Goal: Information Seeking & Learning: Understand process/instructions

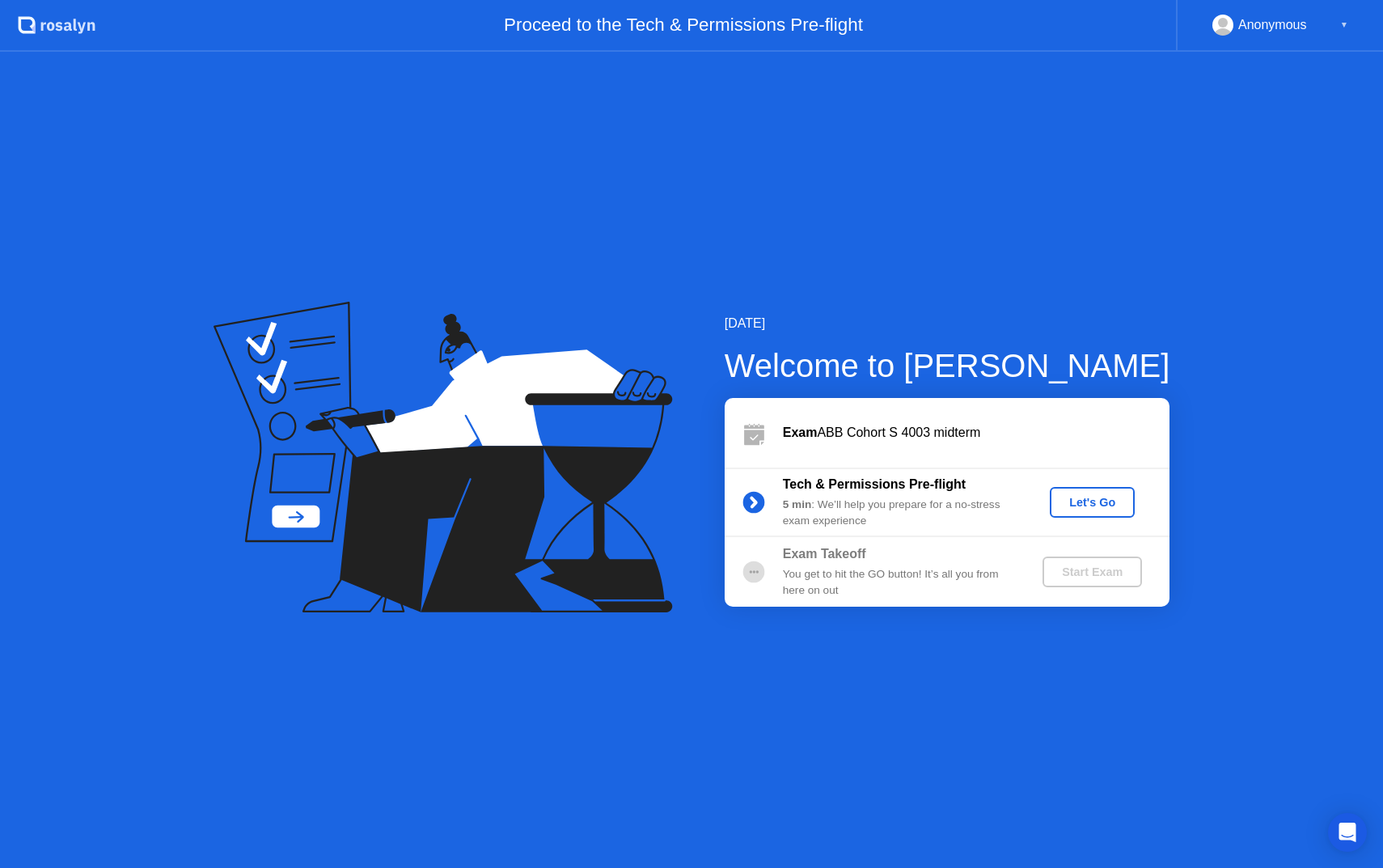
click at [1075, 503] on div "Let's Go" at bounding box center [1092, 501] width 72 height 13
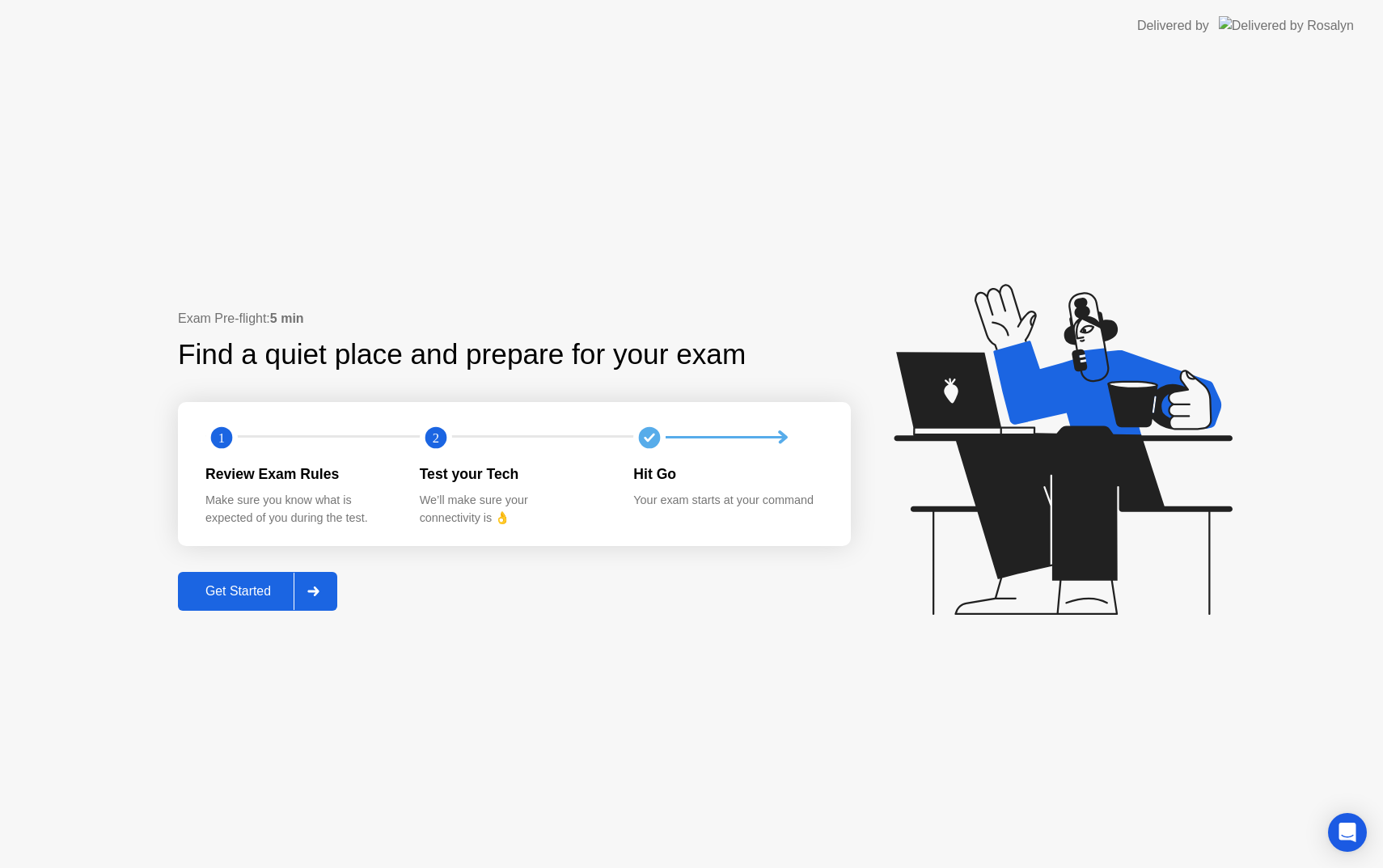
click at [247, 592] on div "Get Started" at bounding box center [238, 591] width 111 height 15
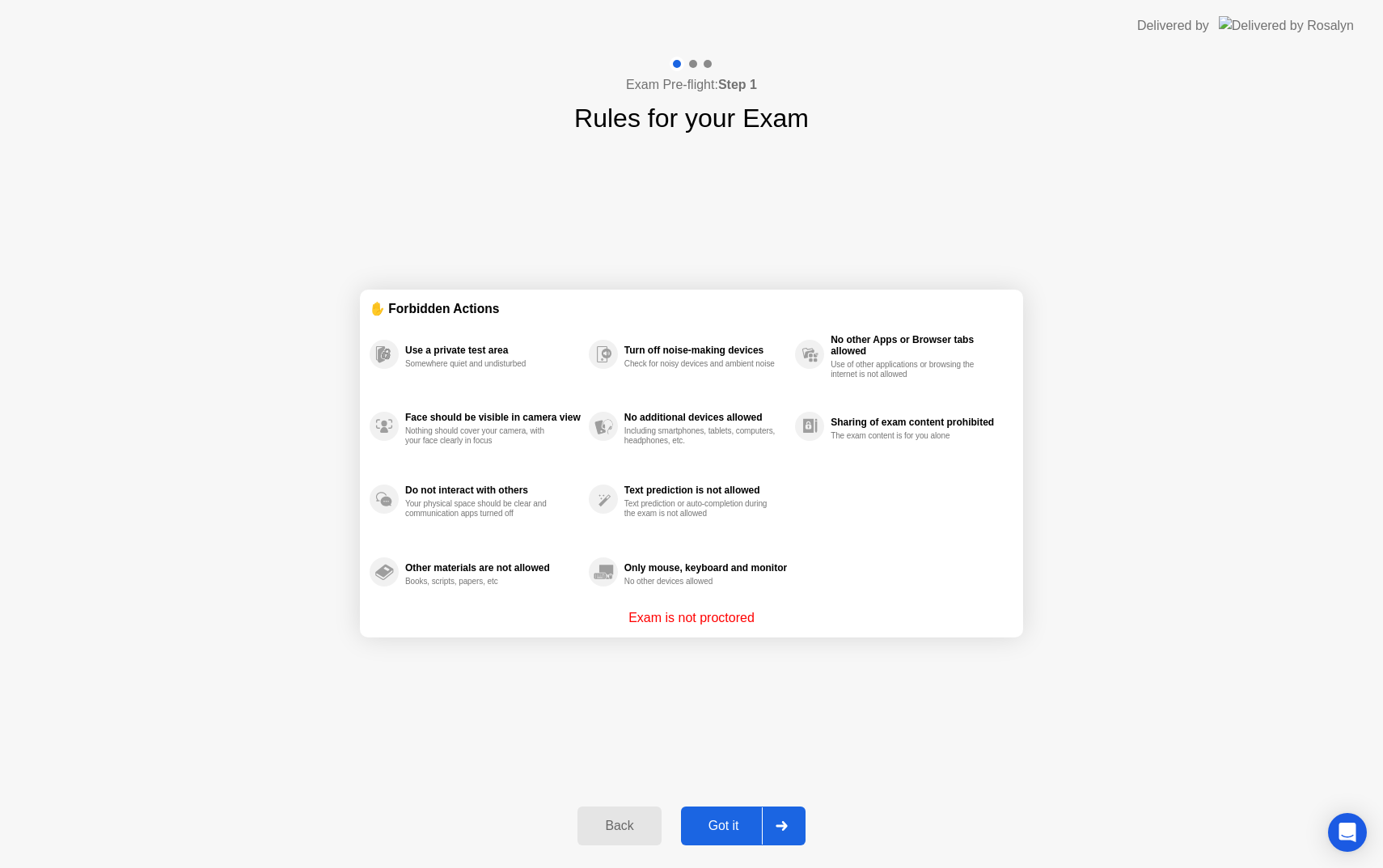
click at [741, 825] on div "Got it" at bounding box center [724, 825] width 76 height 15
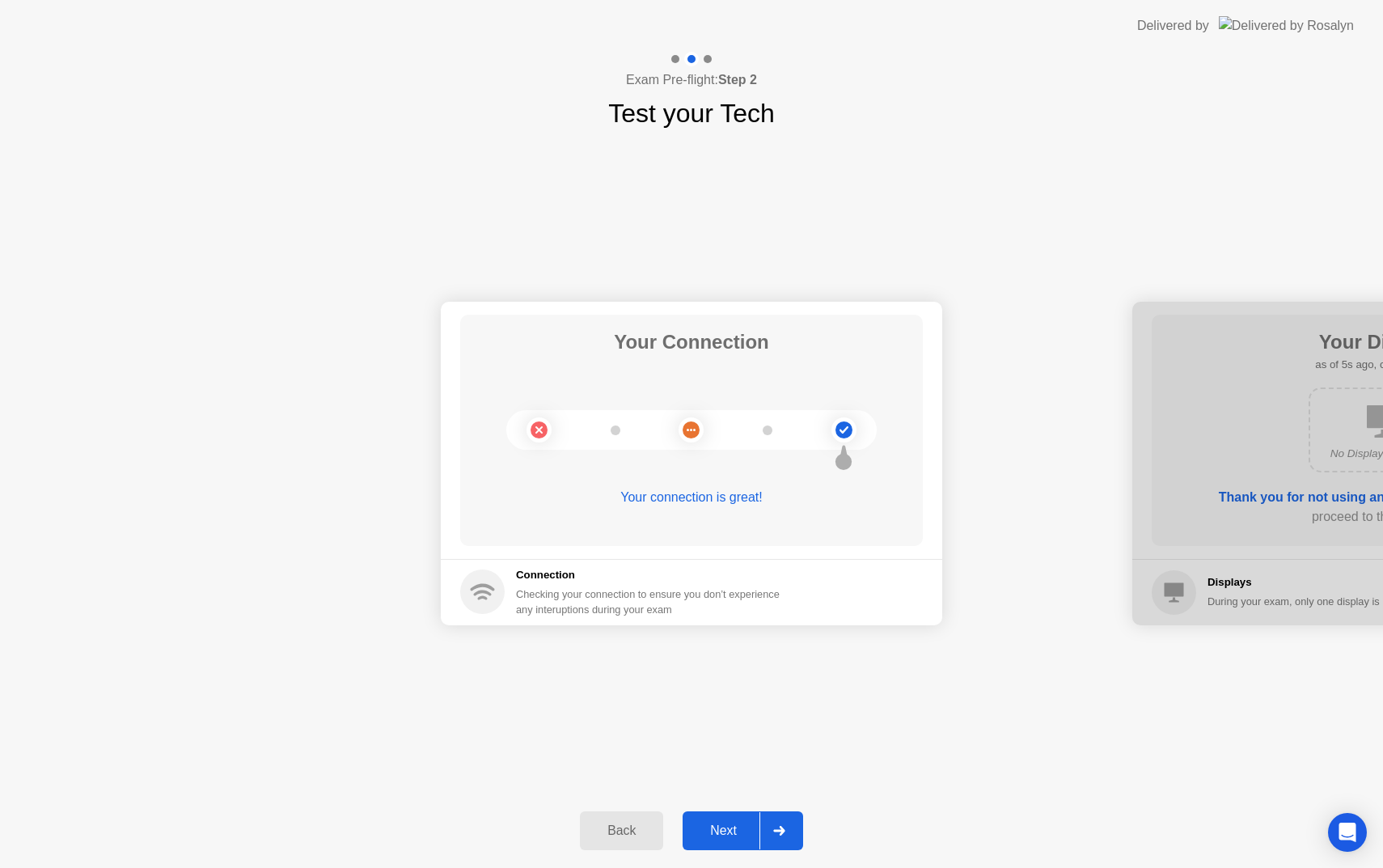
click at [741, 825] on div "Next" at bounding box center [724, 830] width 72 height 15
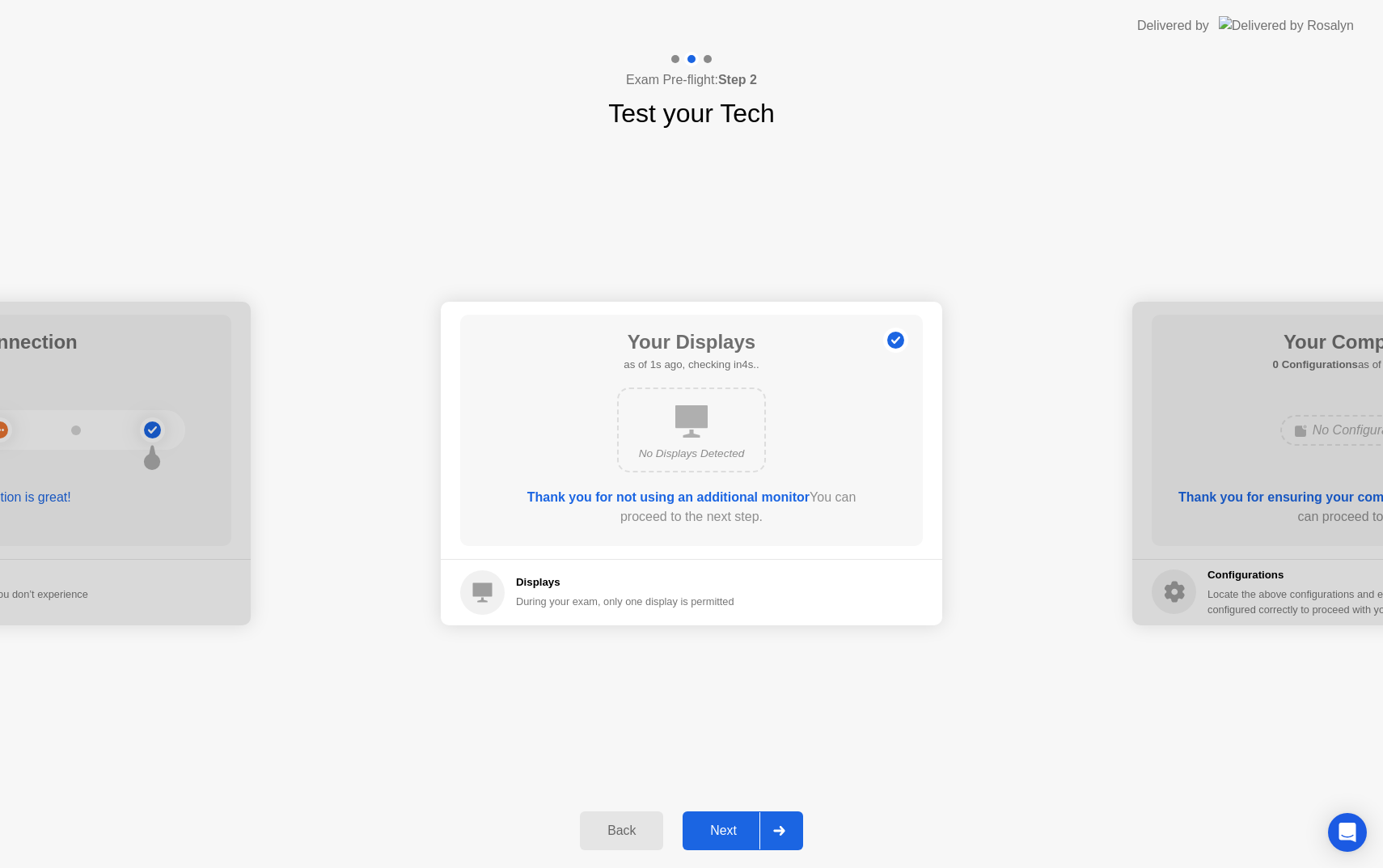
click at [741, 825] on div "Next" at bounding box center [724, 830] width 72 height 15
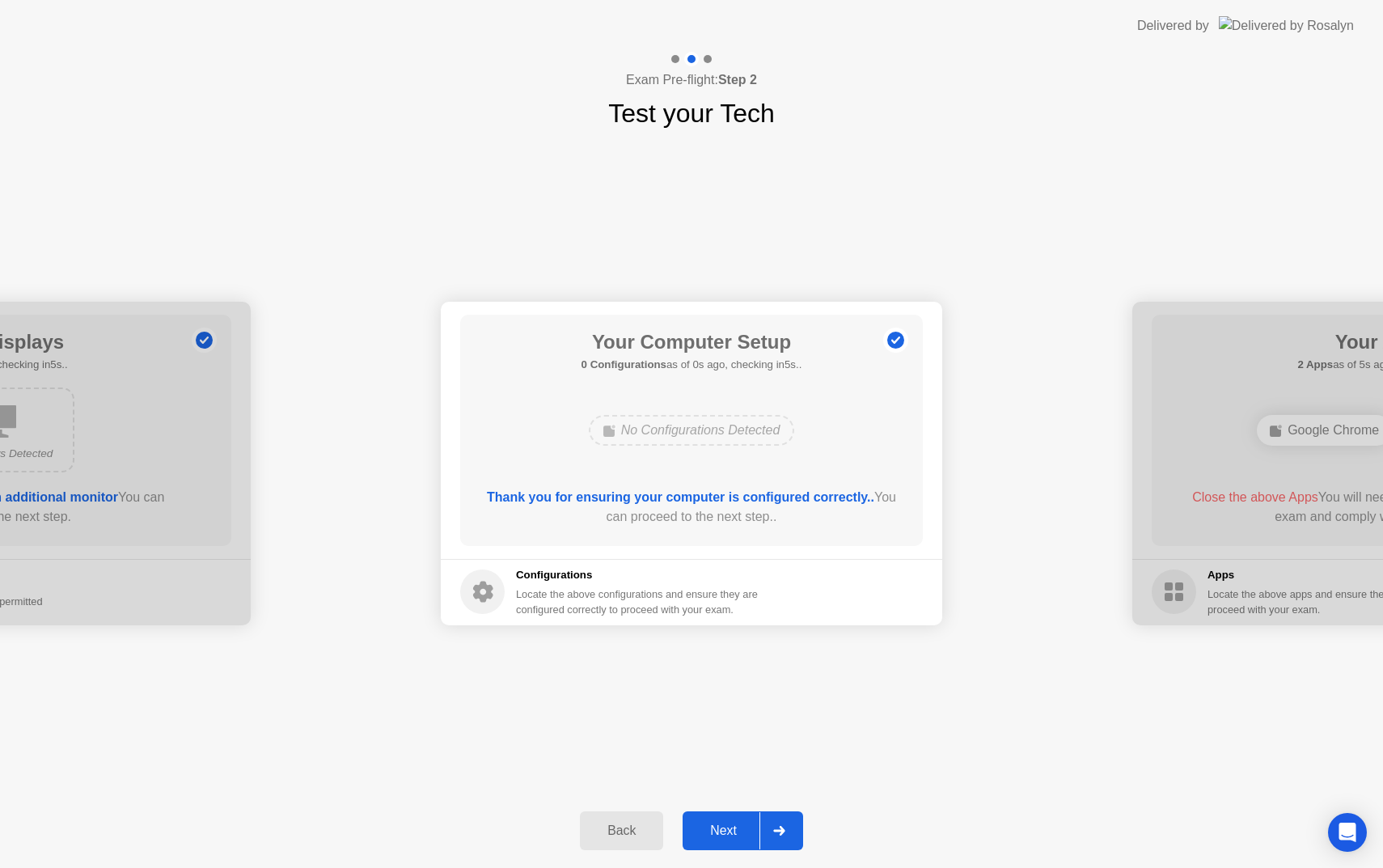
click at [741, 825] on div "Next" at bounding box center [724, 830] width 72 height 15
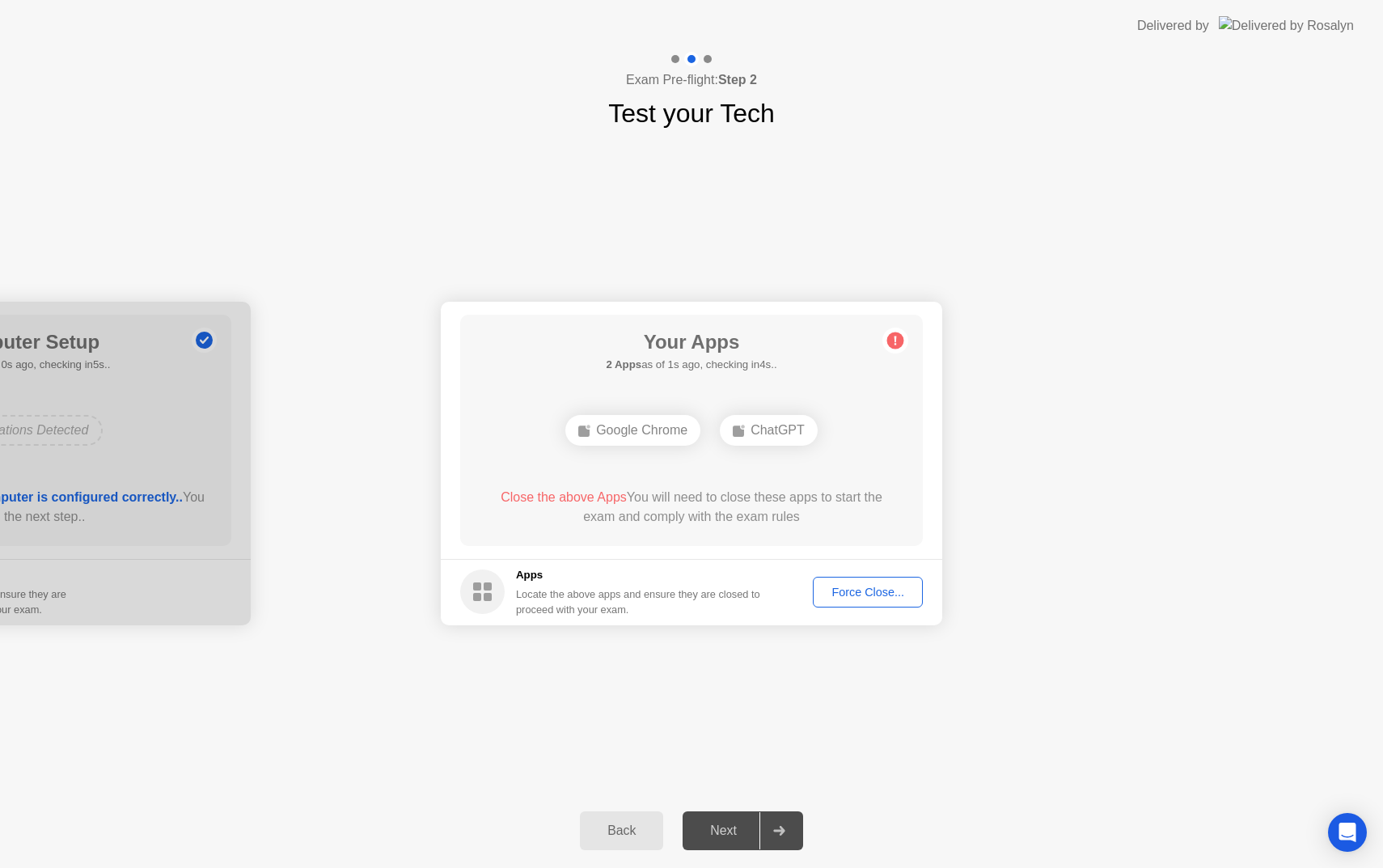
click at [868, 595] on div "Force Close..." at bounding box center [868, 592] width 99 height 13
click at [868, 586] on div "Force Close..." at bounding box center [868, 592] width 99 height 13
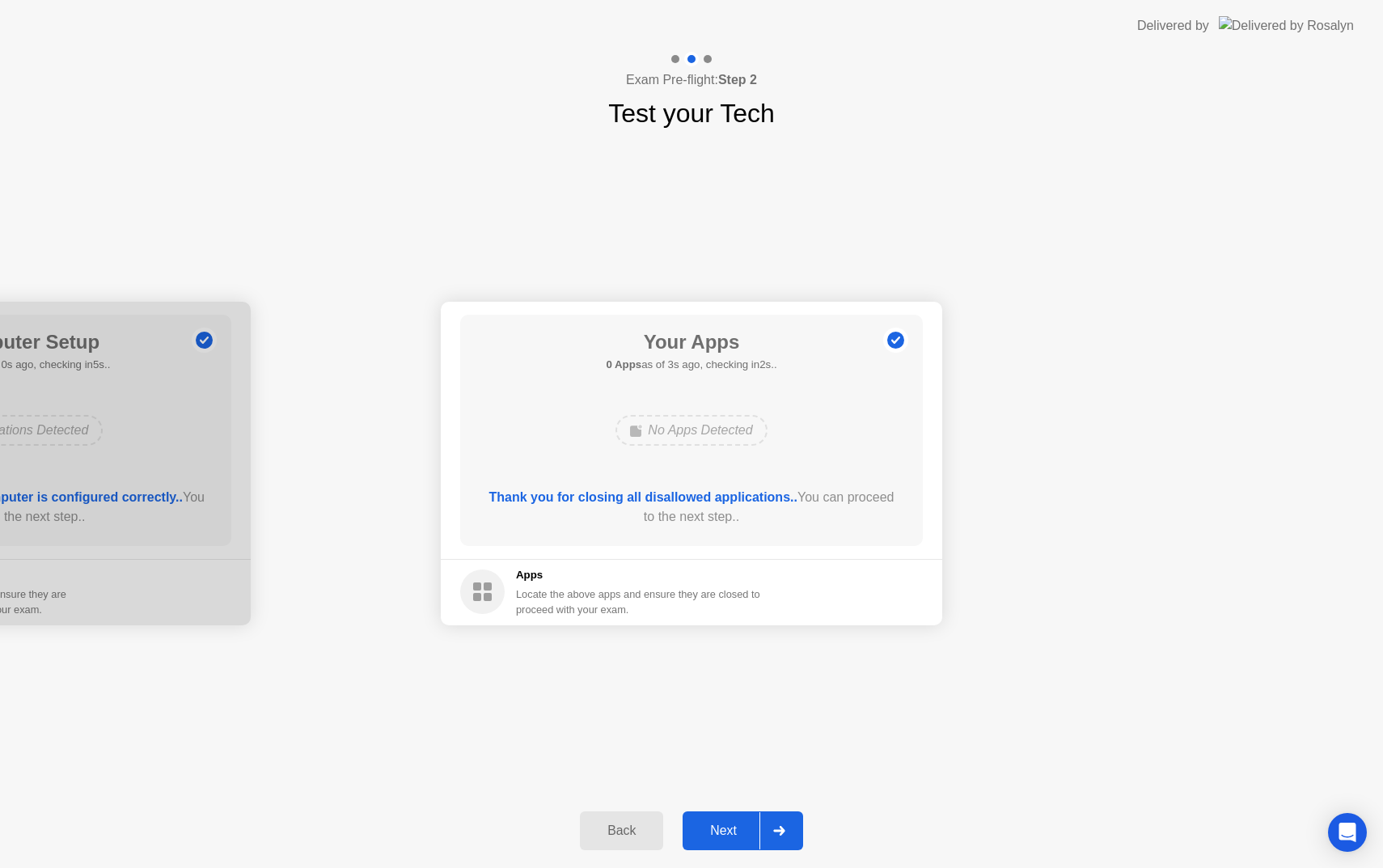
click at [731, 828] on div "Next" at bounding box center [724, 830] width 72 height 15
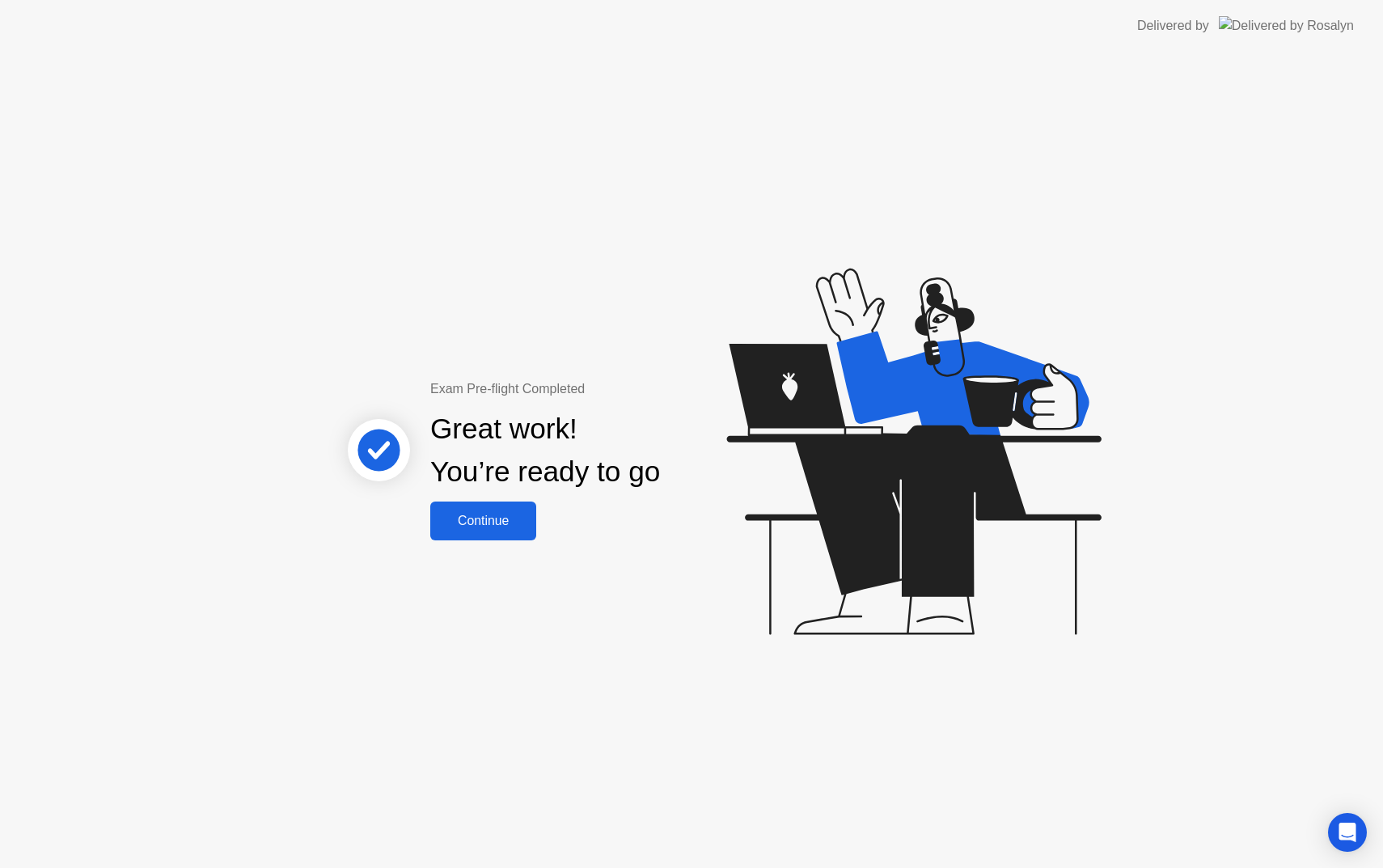
click at [491, 521] on div "Continue" at bounding box center [483, 520] width 96 height 15
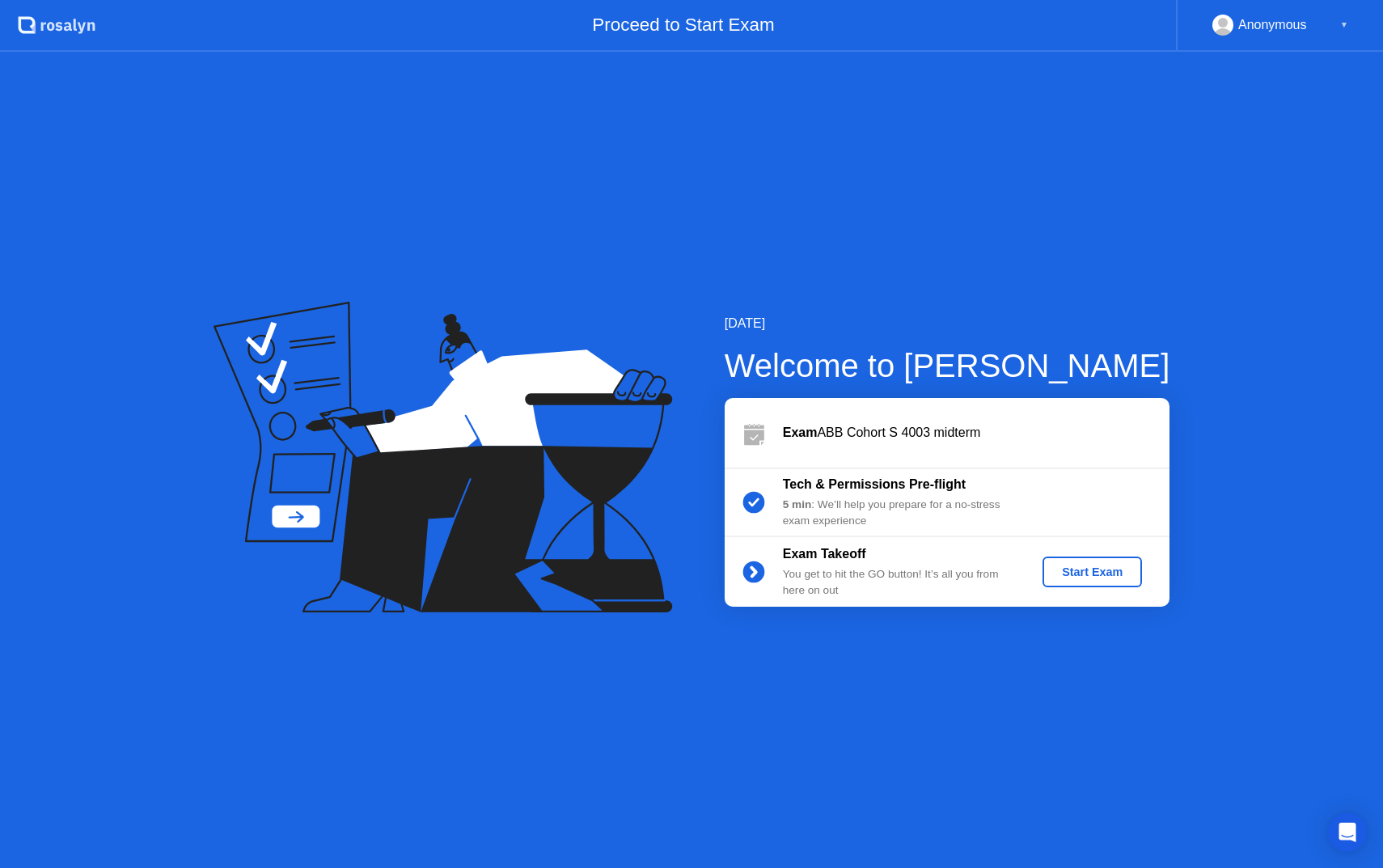
click at [1117, 571] on div "Start Exam" at bounding box center [1091, 571] width 86 height 13
